Goal: Task Accomplishment & Management: Manage account settings

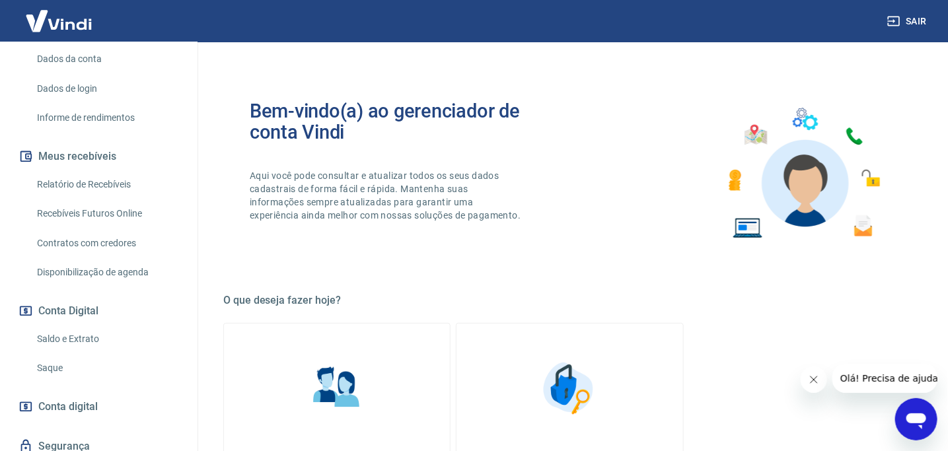
scroll to position [238, 0]
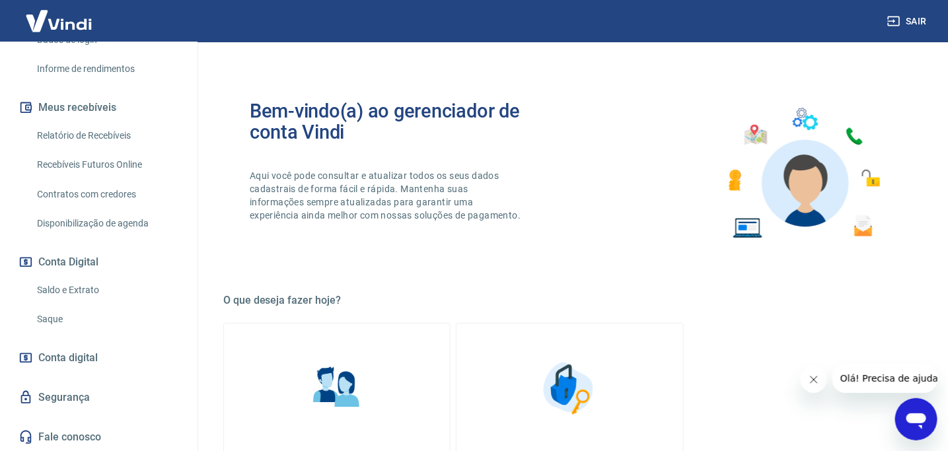
click at [69, 286] on link "Saldo e Extrato" at bounding box center [107, 290] width 150 height 27
click at [56, 316] on link "Saque" at bounding box center [107, 319] width 150 height 27
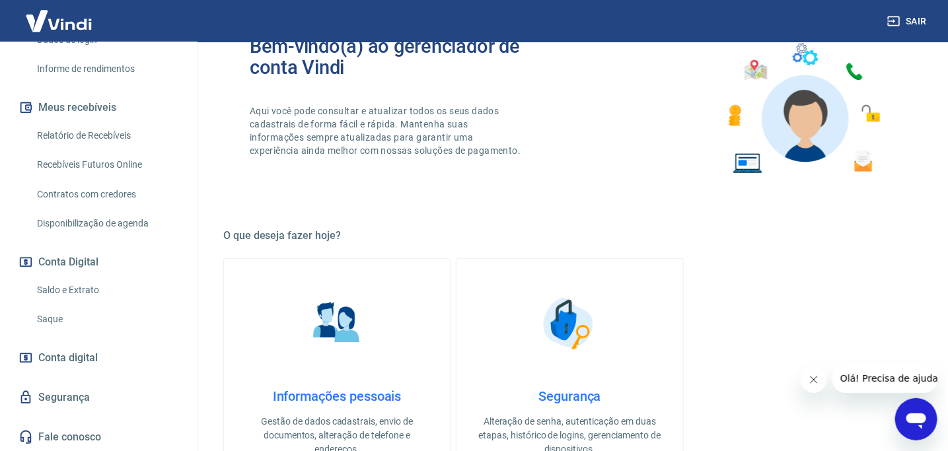
scroll to position [66, 0]
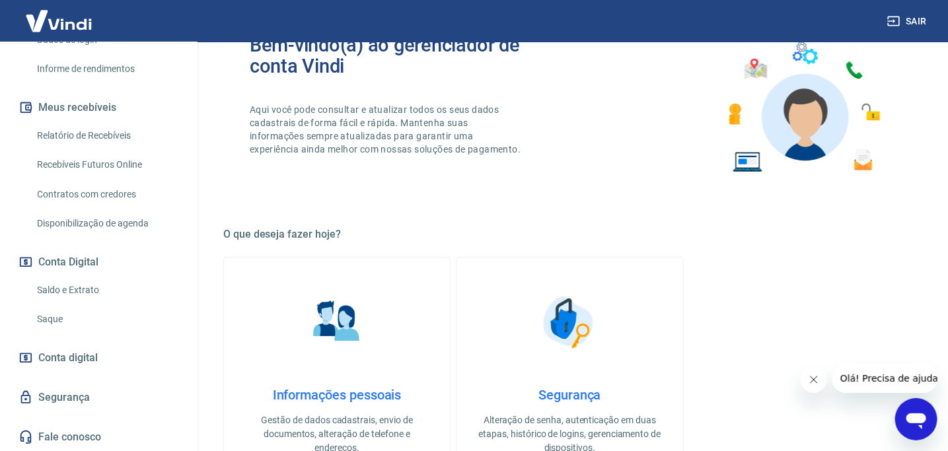
click at [67, 357] on span "Conta digital" at bounding box center [67, 358] width 59 height 18
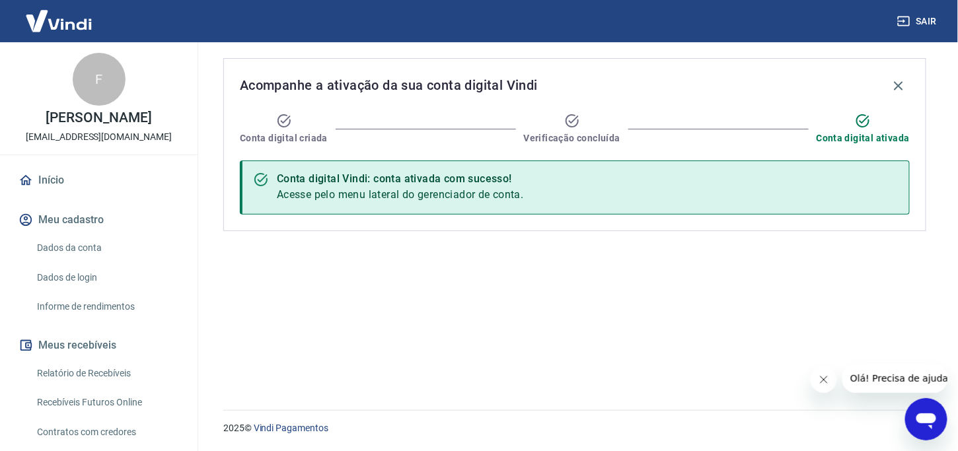
click at [819, 383] on icon "Fechar mensagem da empresa" at bounding box center [823, 379] width 11 height 11
click at [55, 23] on img at bounding box center [59, 21] width 86 height 40
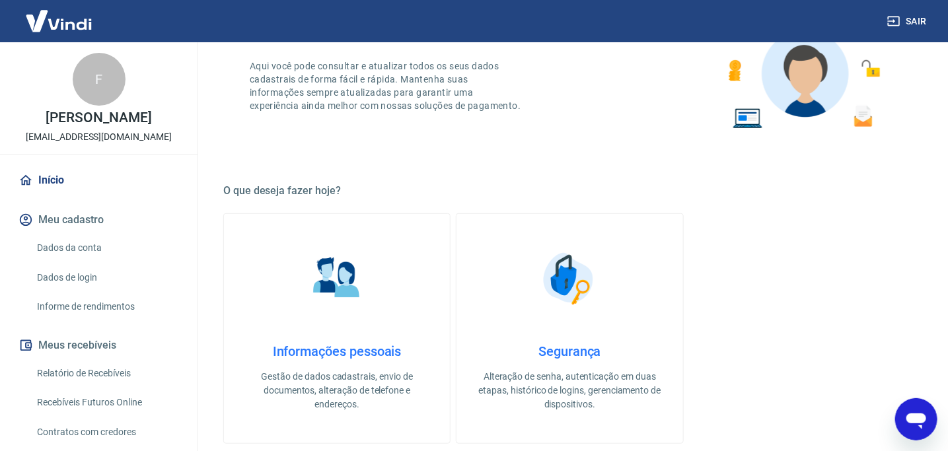
scroll to position [198, 0]
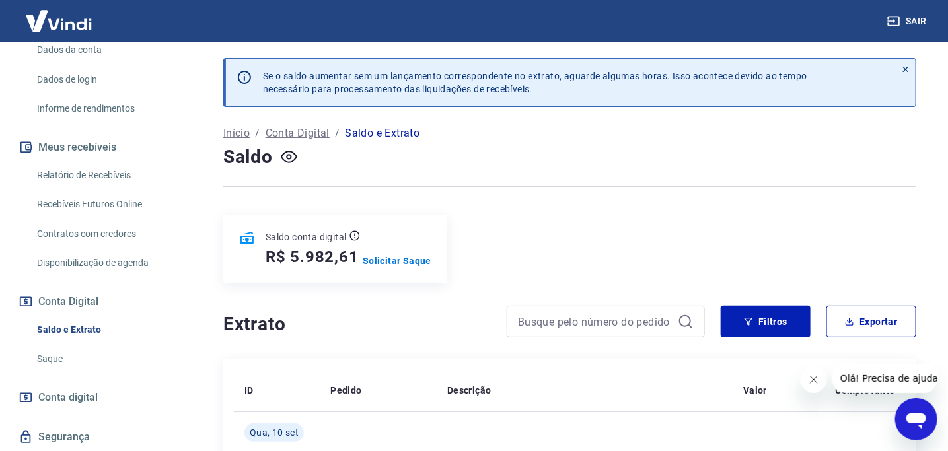
scroll to position [238, 0]
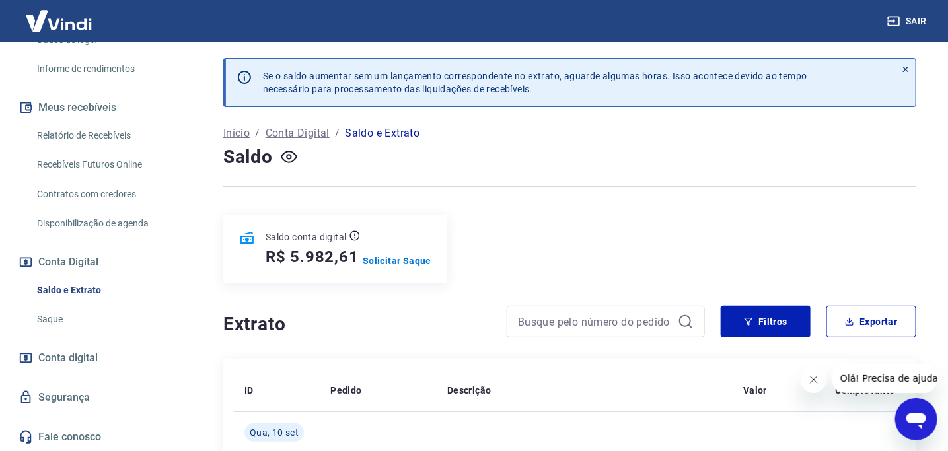
click at [286, 135] on p "Conta Digital" at bounding box center [298, 133] width 64 height 16
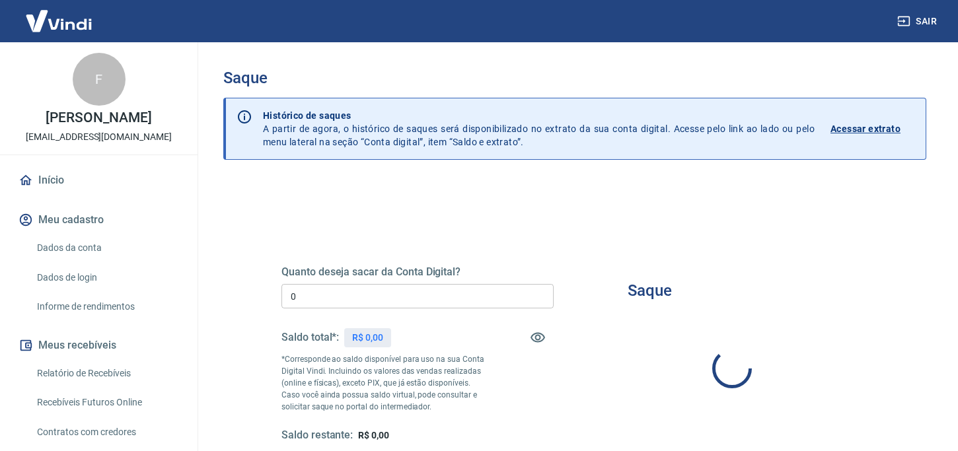
type input "R$ 0,00"
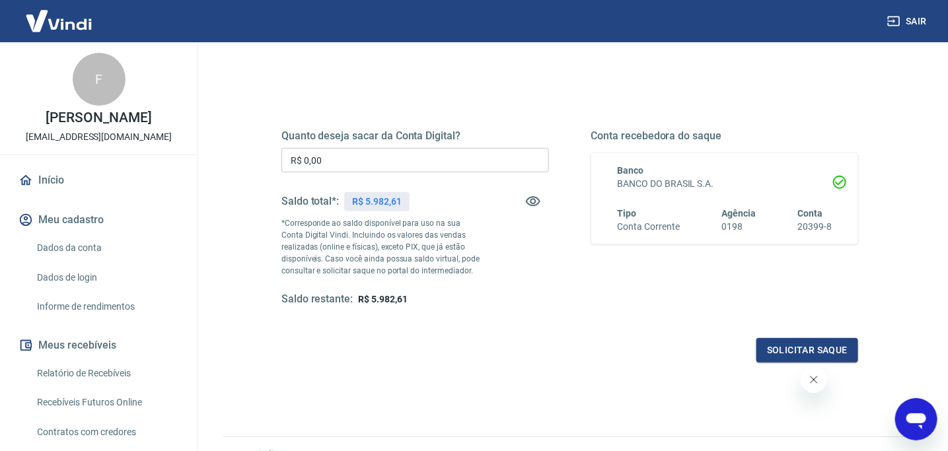
scroll to position [201, 0]
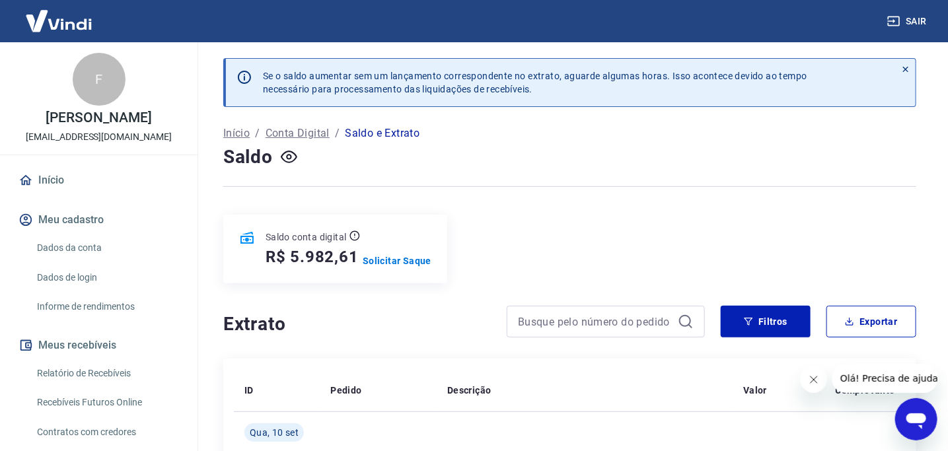
click at [242, 141] on p "Início" at bounding box center [236, 133] width 26 height 16
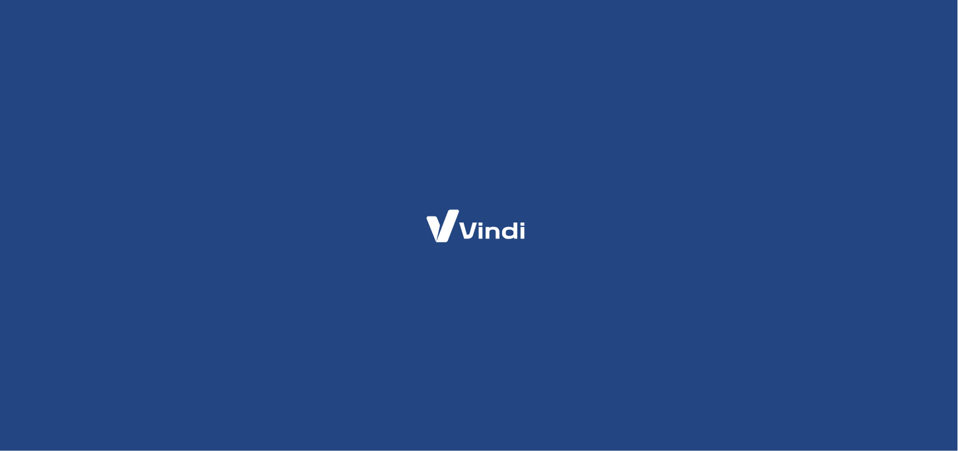
drag, startPoint x: 0, startPoint y: 0, endPoint x: 192, endPoint y: 142, distance: 238.4
click at [192, 142] on div at bounding box center [479, 225] width 958 height 451
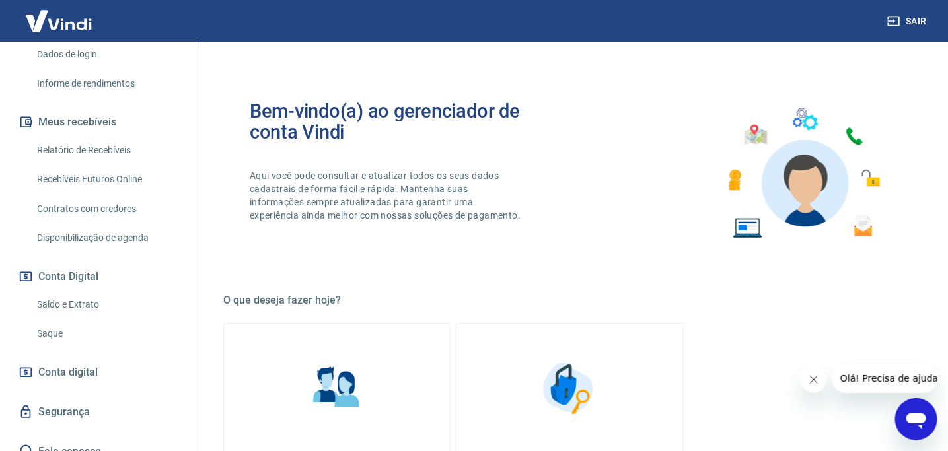
scroll to position [238, 0]
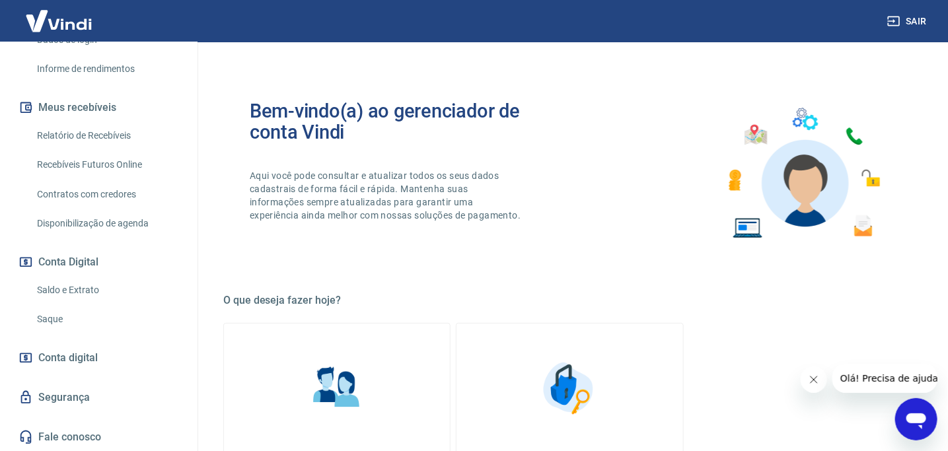
click at [814, 378] on icon "Fechar mensagem da empresa" at bounding box center [813, 379] width 11 height 11
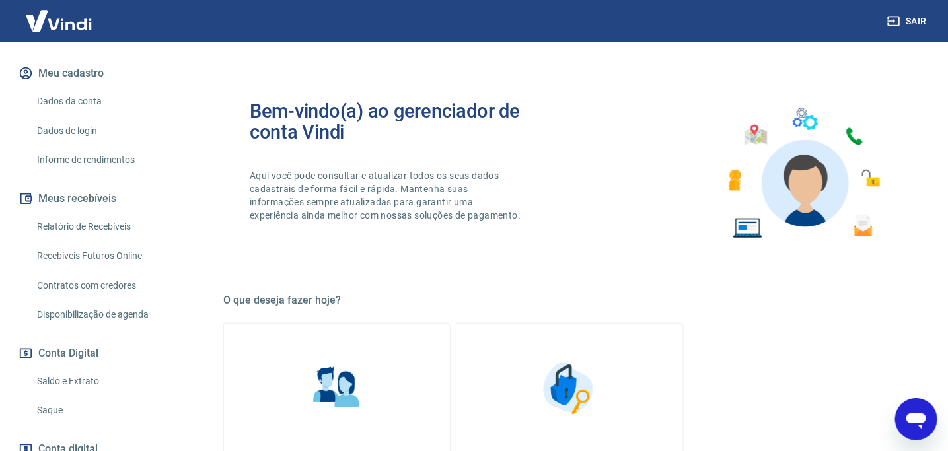
scroll to position [0, 0]
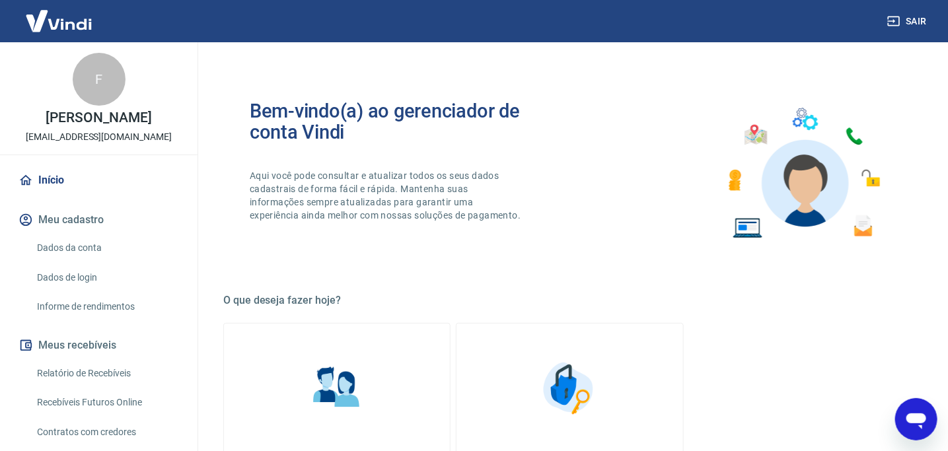
drag, startPoint x: 84, startPoint y: 77, endPoint x: 65, endPoint y: 32, distance: 48.8
click at [79, 64] on div "F" at bounding box center [99, 79] width 53 height 53
click at [57, 15] on img at bounding box center [59, 21] width 86 height 40
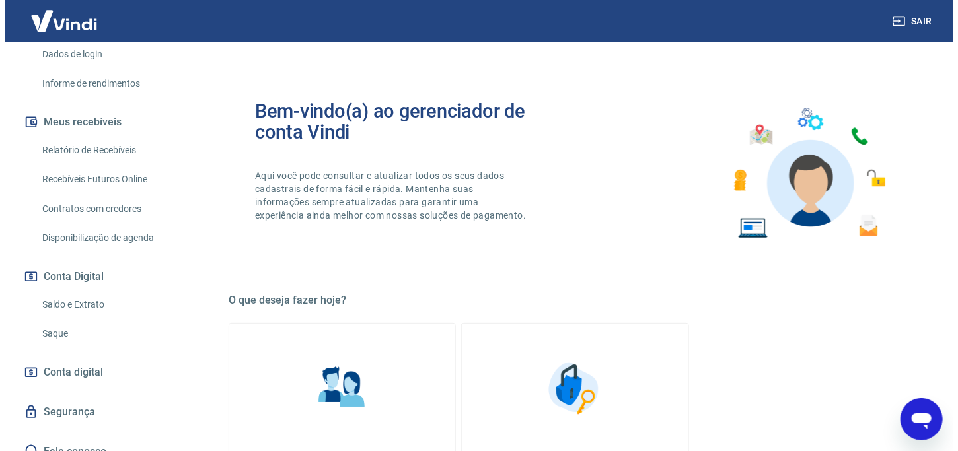
scroll to position [238, 0]
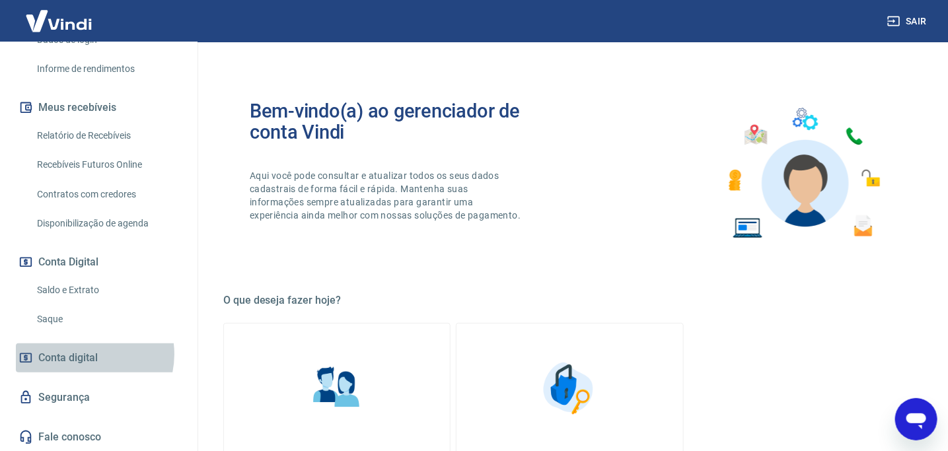
click at [83, 354] on span "Conta digital" at bounding box center [67, 358] width 59 height 18
